Goal: Information Seeking & Learning: Learn about a topic

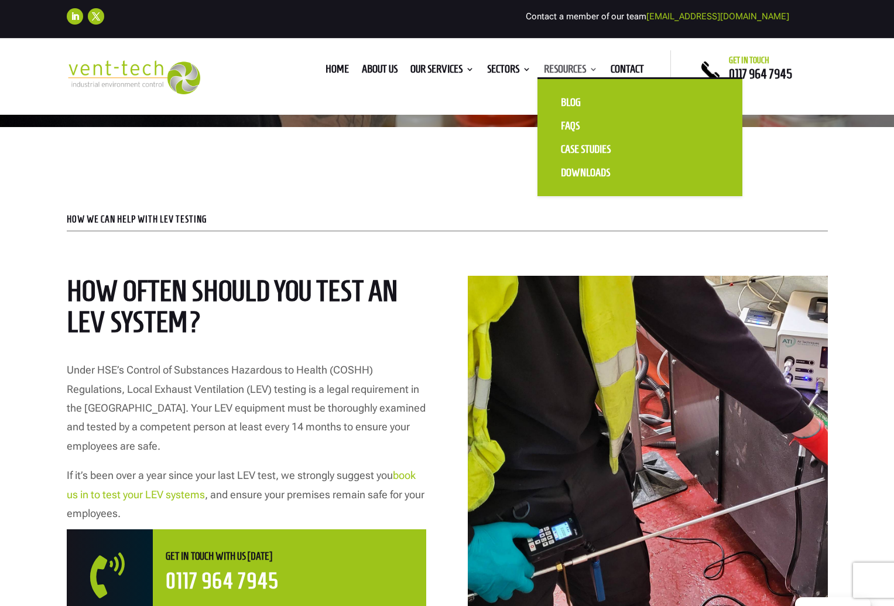
click at [572, 70] on link "Resources" at bounding box center [571, 71] width 54 height 13
click at [566, 97] on link "Blog" at bounding box center [607, 102] width 117 height 23
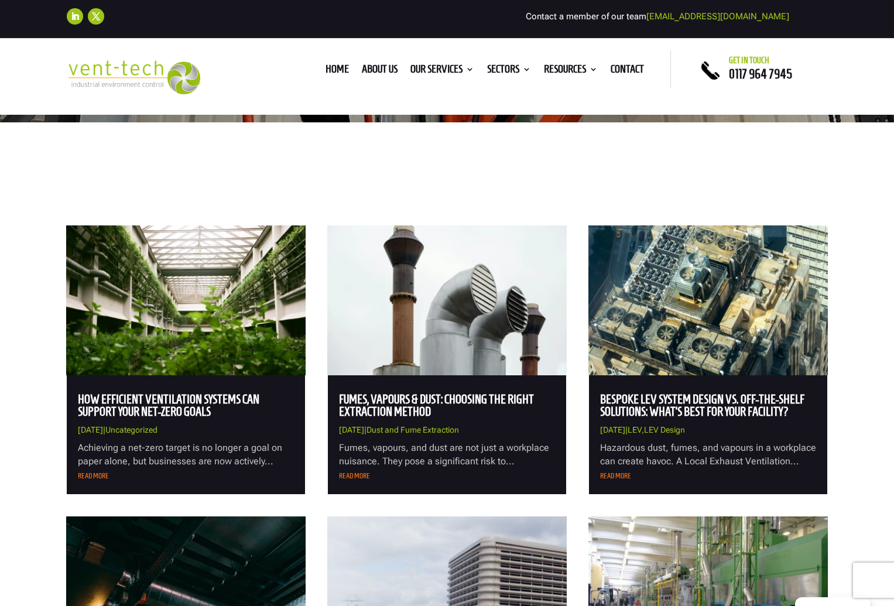
scroll to position [343, 0]
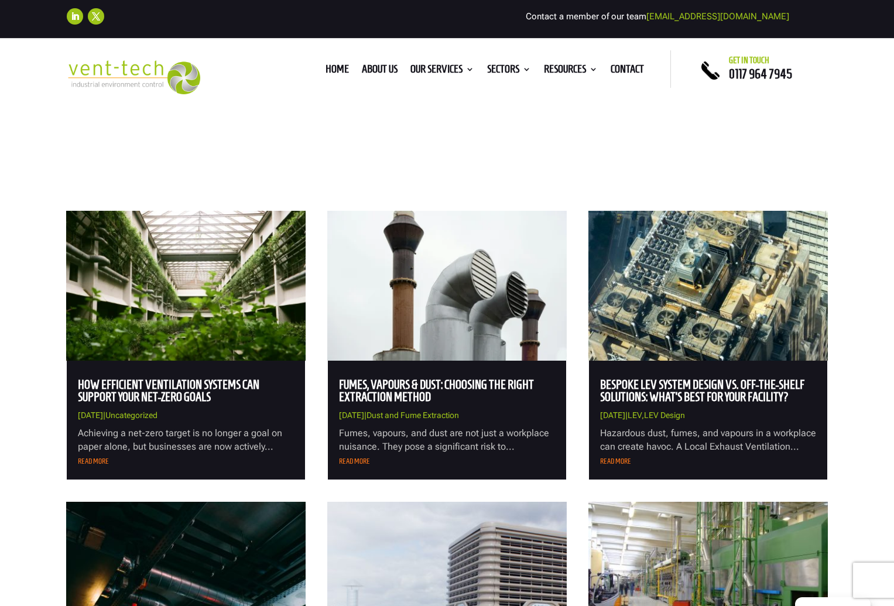
click at [169, 344] on img at bounding box center [186, 286] width 240 height 150
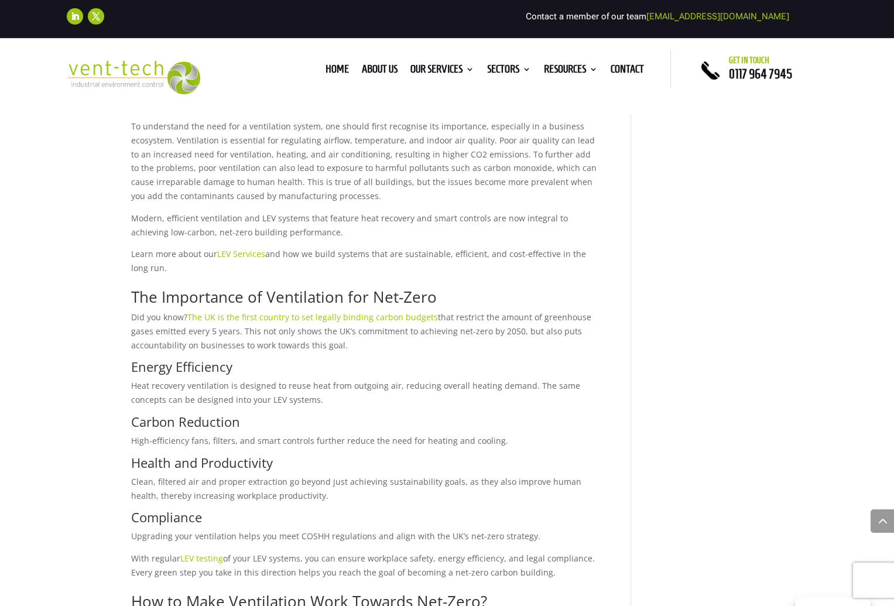
scroll to position [559, 0]
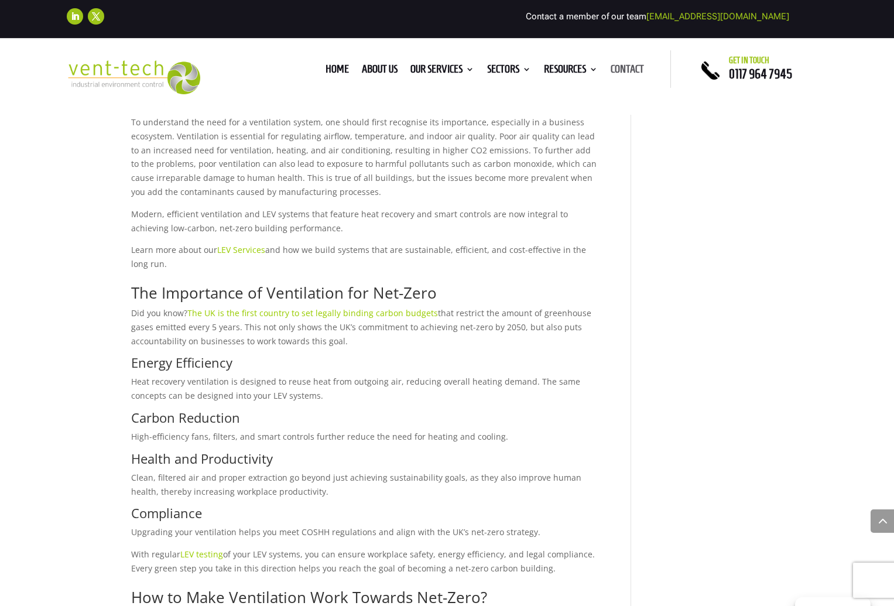
click at [631, 67] on link "Contact" at bounding box center [627, 71] width 33 height 13
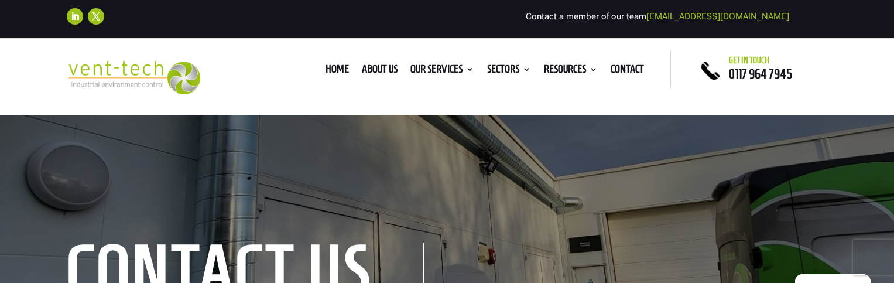
click at [118, 81] on img at bounding box center [134, 77] width 134 height 35
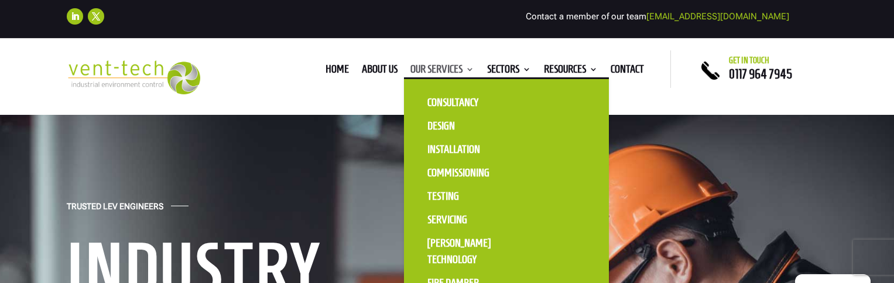
click at [436, 67] on link "Our Services" at bounding box center [443, 71] width 64 height 13
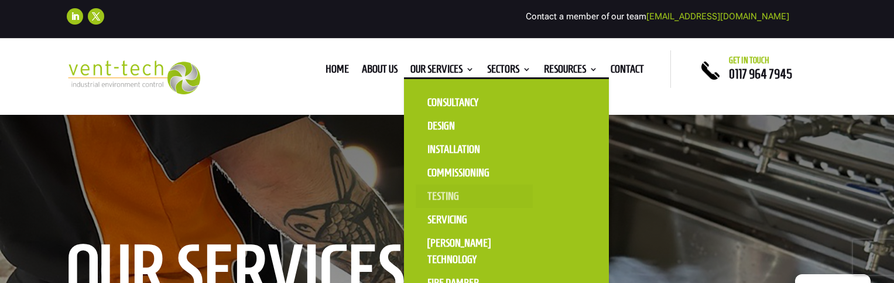
click at [441, 199] on link "Testing" at bounding box center [474, 195] width 117 height 23
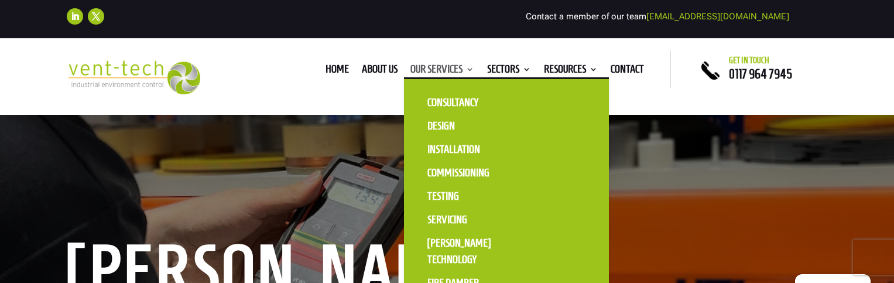
click at [452, 67] on link "Our Services" at bounding box center [443, 71] width 64 height 13
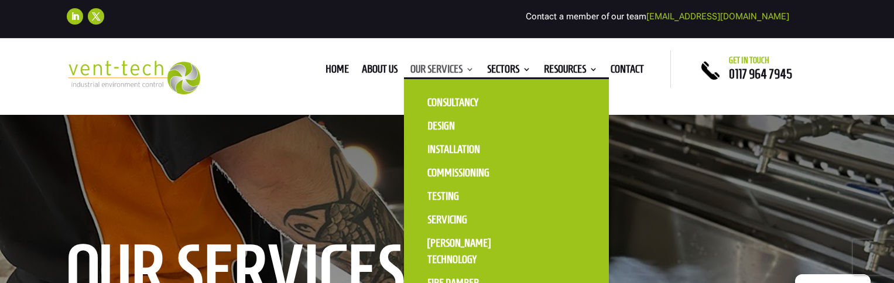
click at [433, 74] on link "Our Services" at bounding box center [443, 71] width 64 height 13
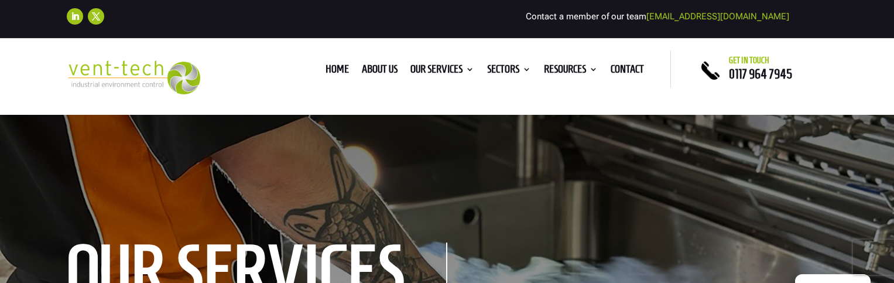
scroll to position [32, 0]
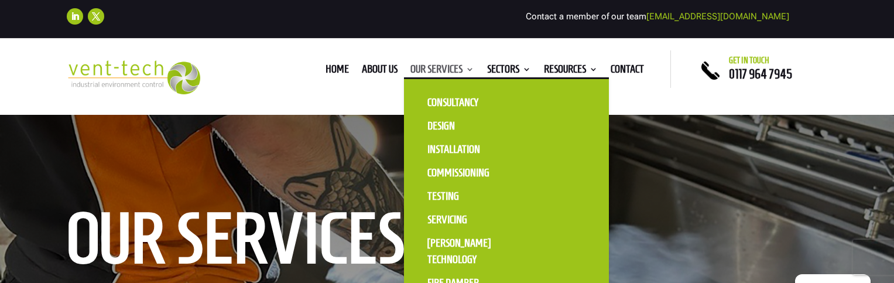
click at [457, 72] on link "Our Services" at bounding box center [443, 71] width 64 height 13
click at [457, 178] on link "Commissioning" at bounding box center [474, 172] width 117 height 23
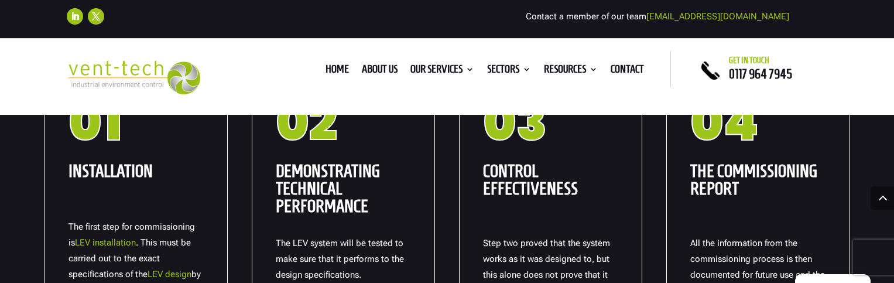
scroll to position [1299, 0]
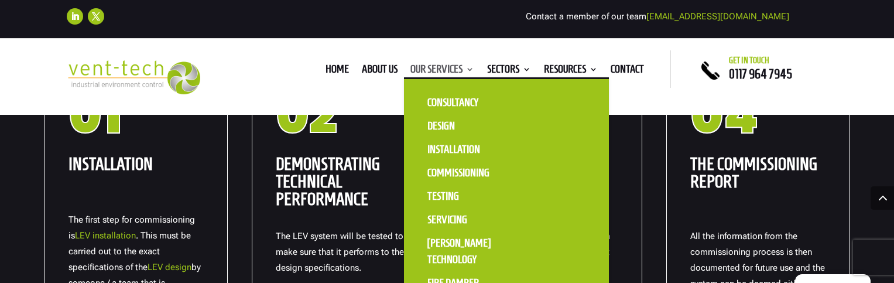
click at [446, 65] on link "Our Services" at bounding box center [443, 71] width 64 height 13
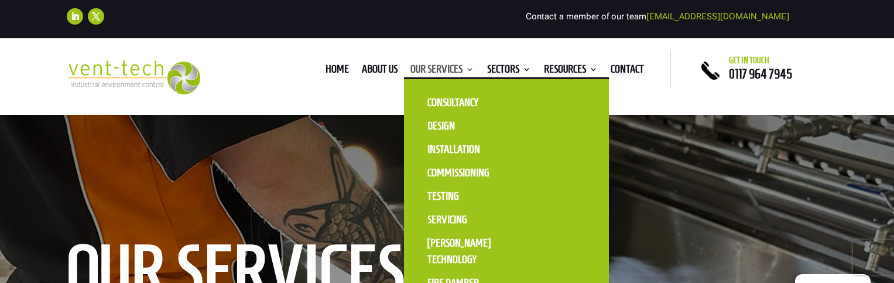
click at [445, 73] on link "Our Services" at bounding box center [443, 71] width 64 height 13
click at [462, 73] on link "Our Services" at bounding box center [443, 71] width 64 height 13
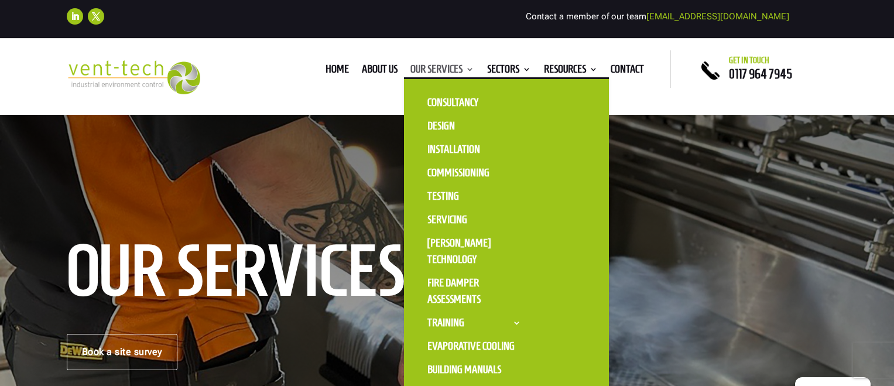
click at [463, 69] on link "Our Services" at bounding box center [443, 71] width 64 height 13
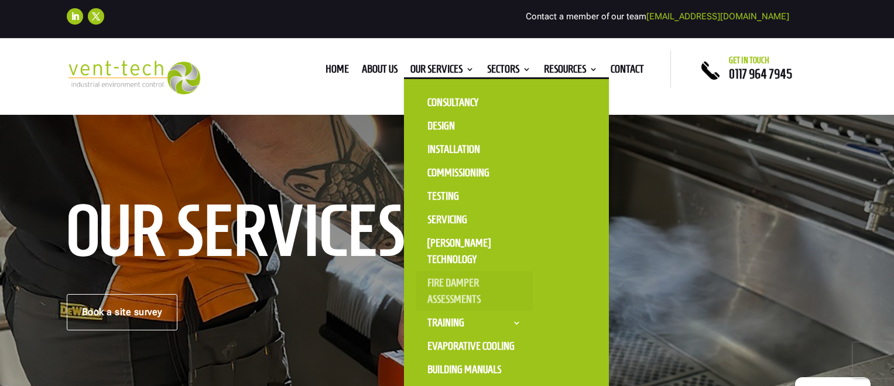
scroll to position [67, 0]
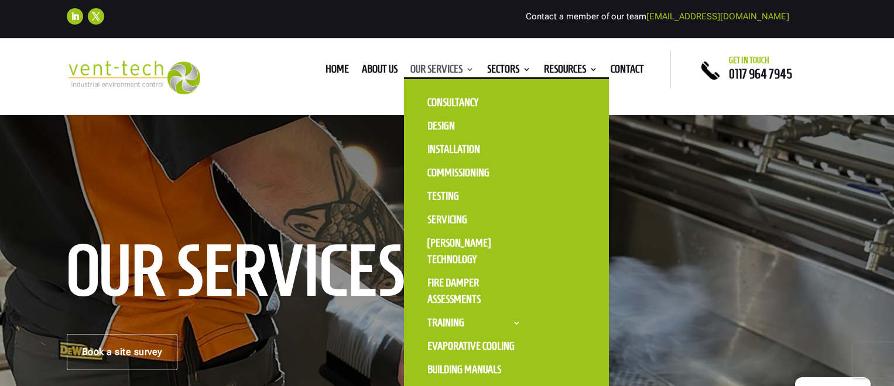
click at [430, 76] on link "Our Services" at bounding box center [443, 71] width 64 height 13
click at [438, 135] on link "Design" at bounding box center [474, 125] width 117 height 23
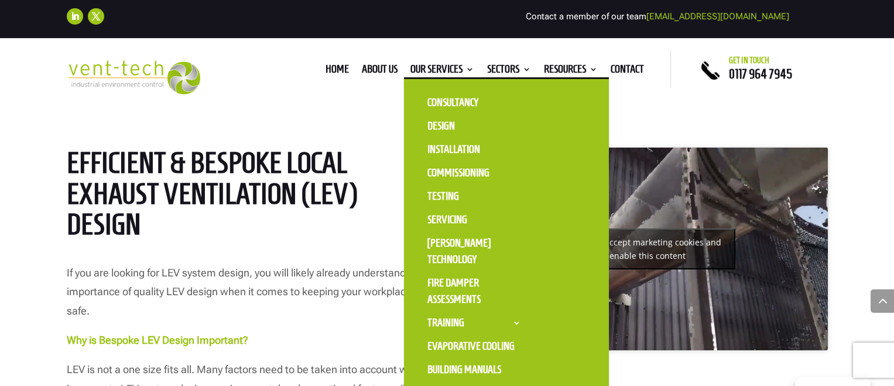
scroll to position [487, 0]
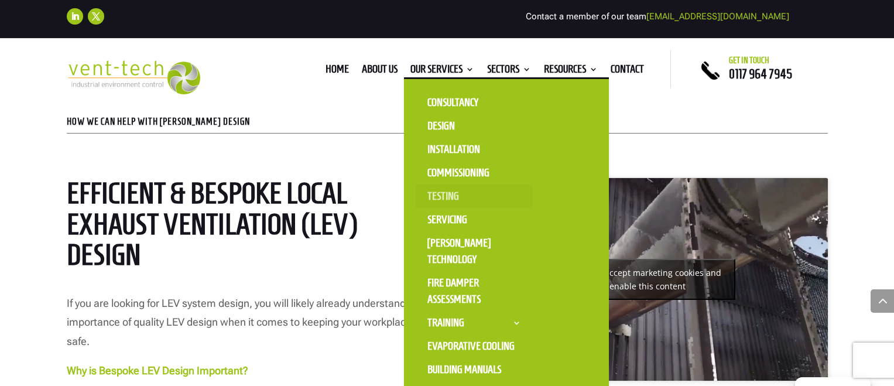
click at [436, 192] on link "Testing" at bounding box center [474, 195] width 117 height 23
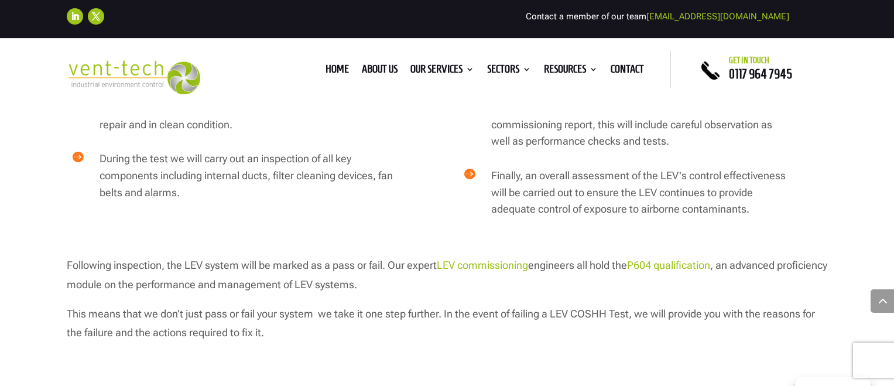
scroll to position [2094, 0]
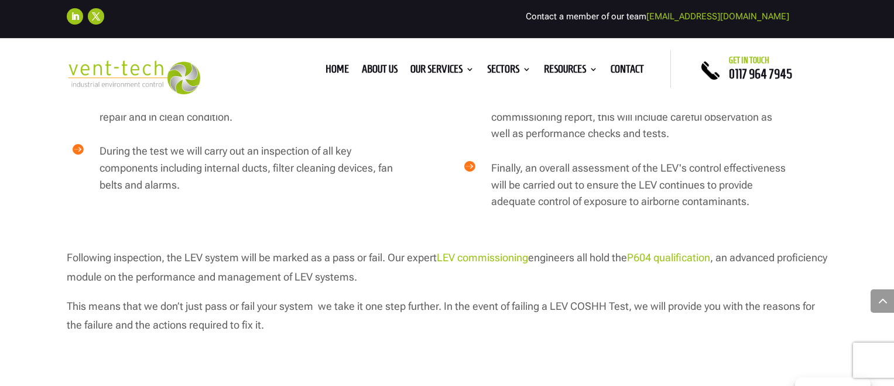
click at [667, 251] on link "P604 qualification" at bounding box center [668, 257] width 83 height 12
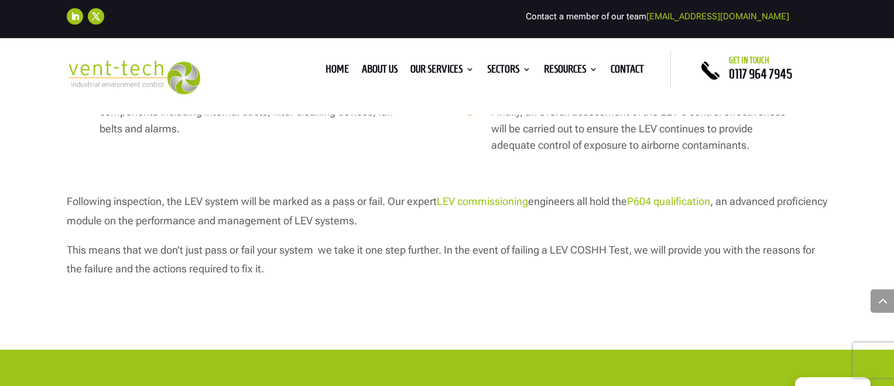
scroll to position [2182, 0]
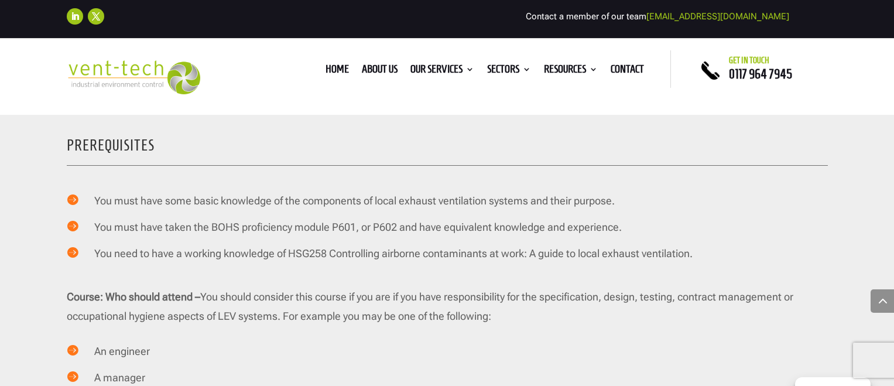
scroll to position [1858, 0]
